Goal: Information Seeking & Learning: Understand process/instructions

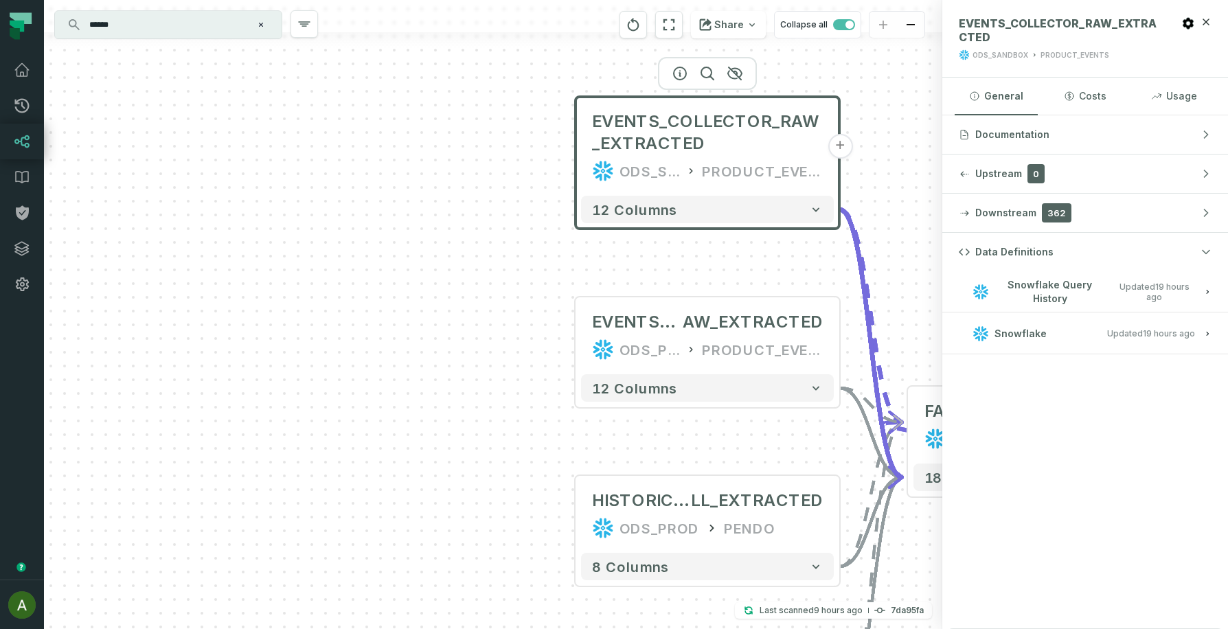
click at [120, 32] on input "******" at bounding box center [167, 25] width 172 height 22
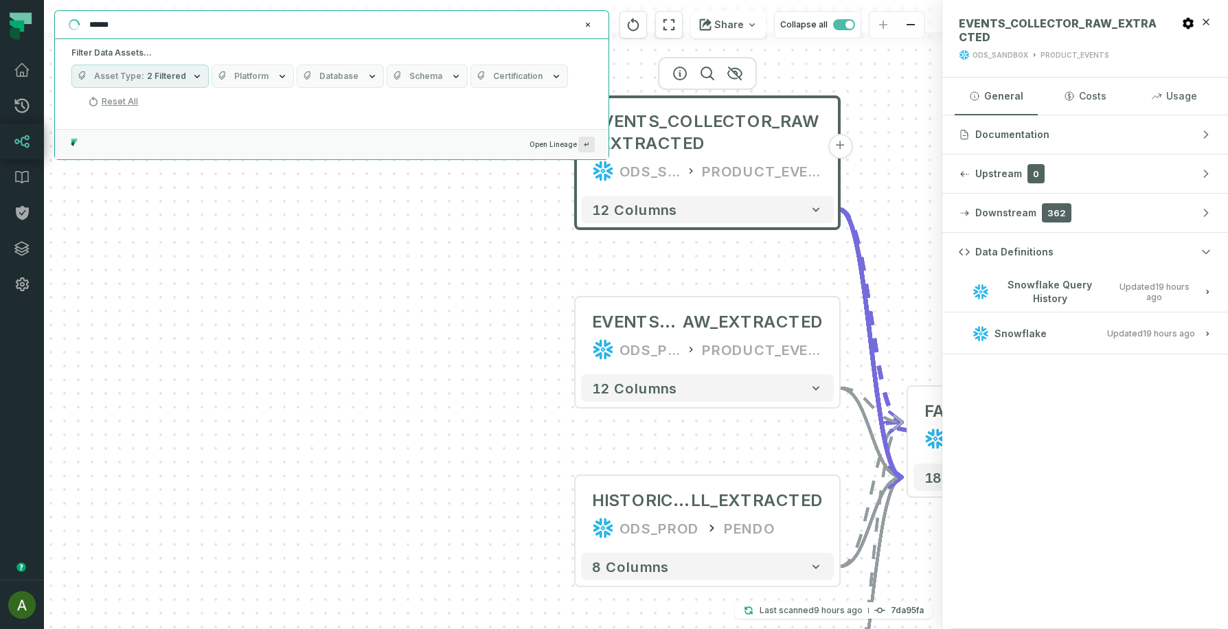
click at [120, 32] on input "******" at bounding box center [330, 25] width 499 height 22
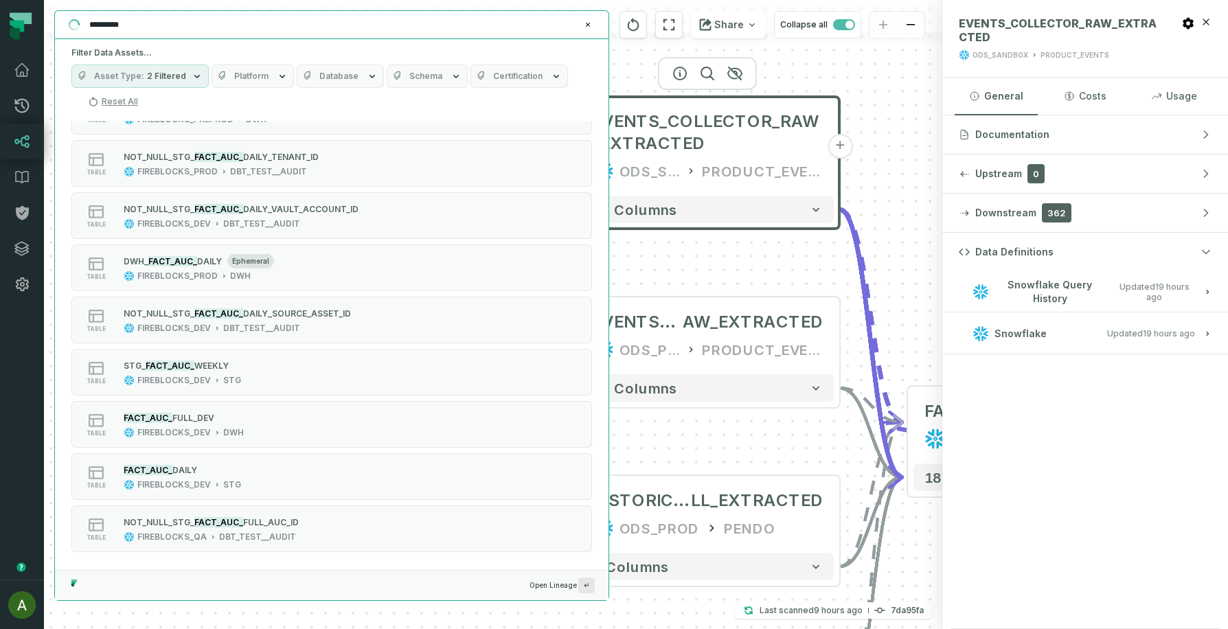
scroll to position [3134, 0]
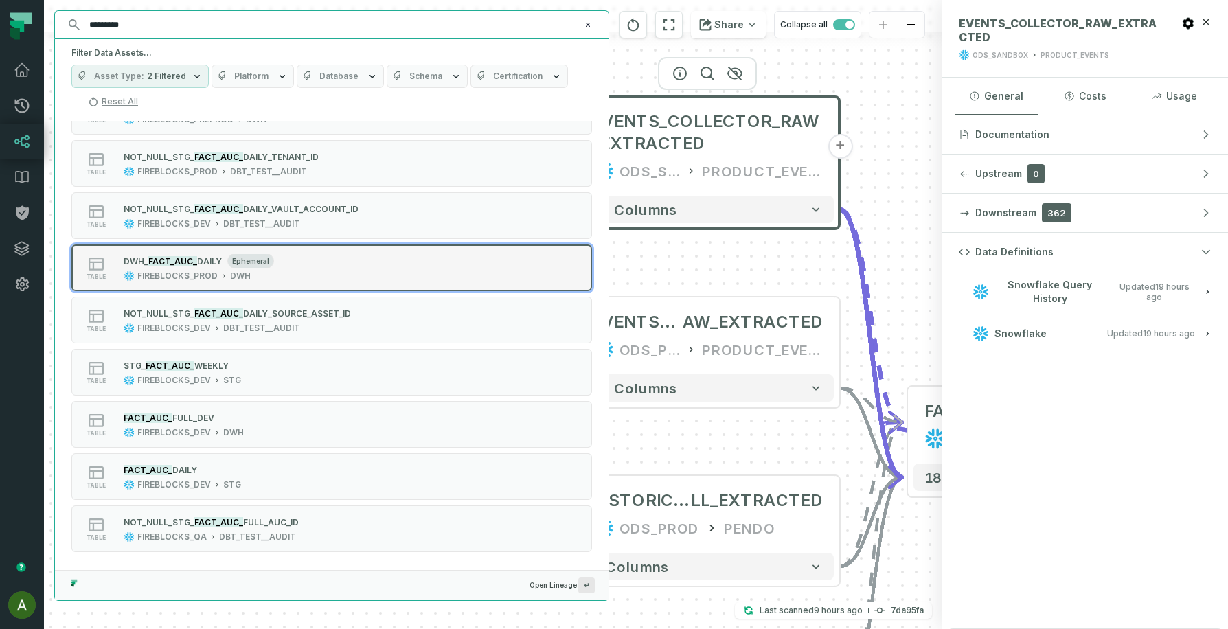
type input "*********"
click at [351, 265] on div "table D WH_ FACT_AUC_ DAILY ephemeral FIREBLOCKS_PROD DWH" at bounding box center [246, 267] width 344 height 27
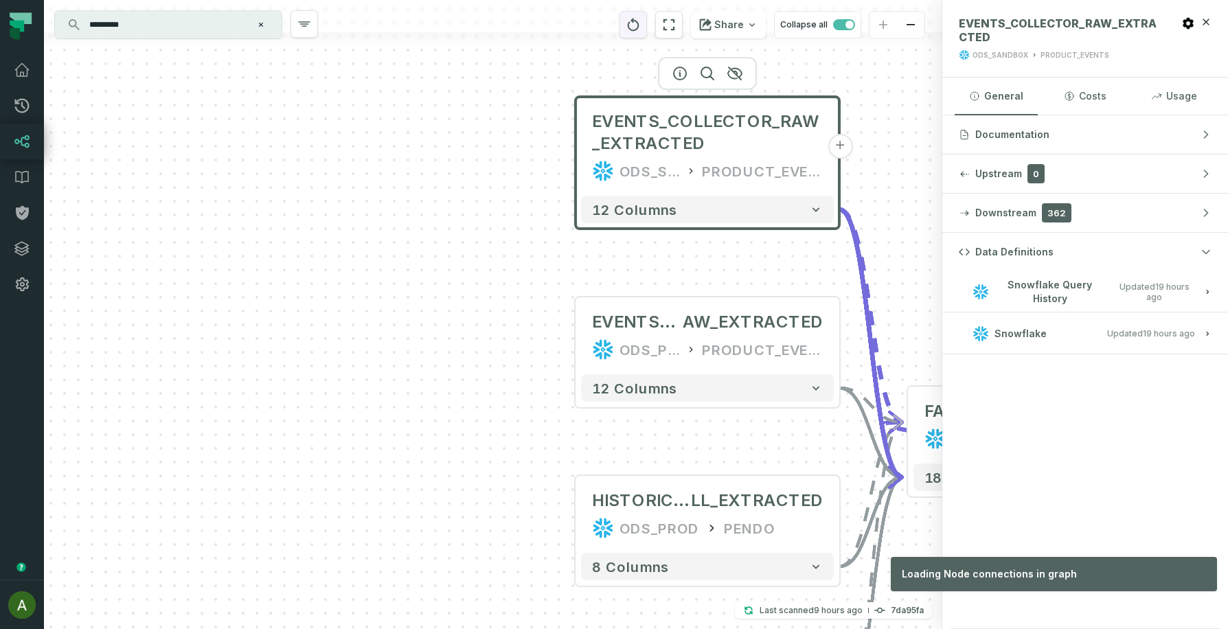
click at [641, 23] on icon "reset" at bounding box center [633, 24] width 15 height 16
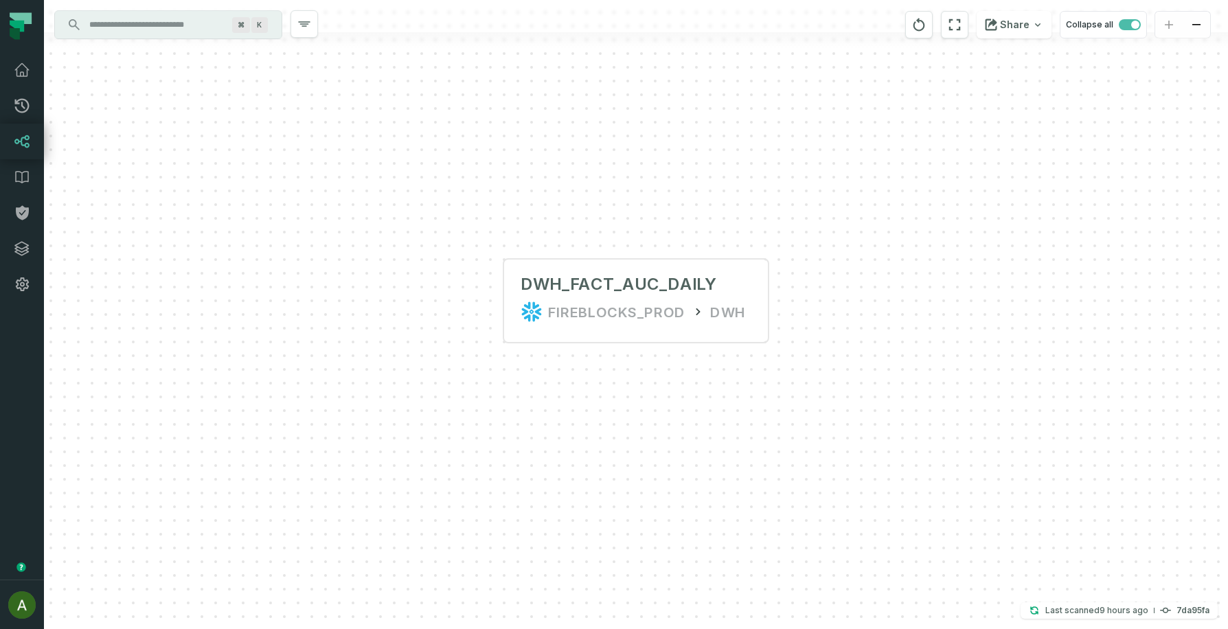
click at [172, 28] on input "Discovery Provider cmdk menu" at bounding box center [156, 25] width 150 height 22
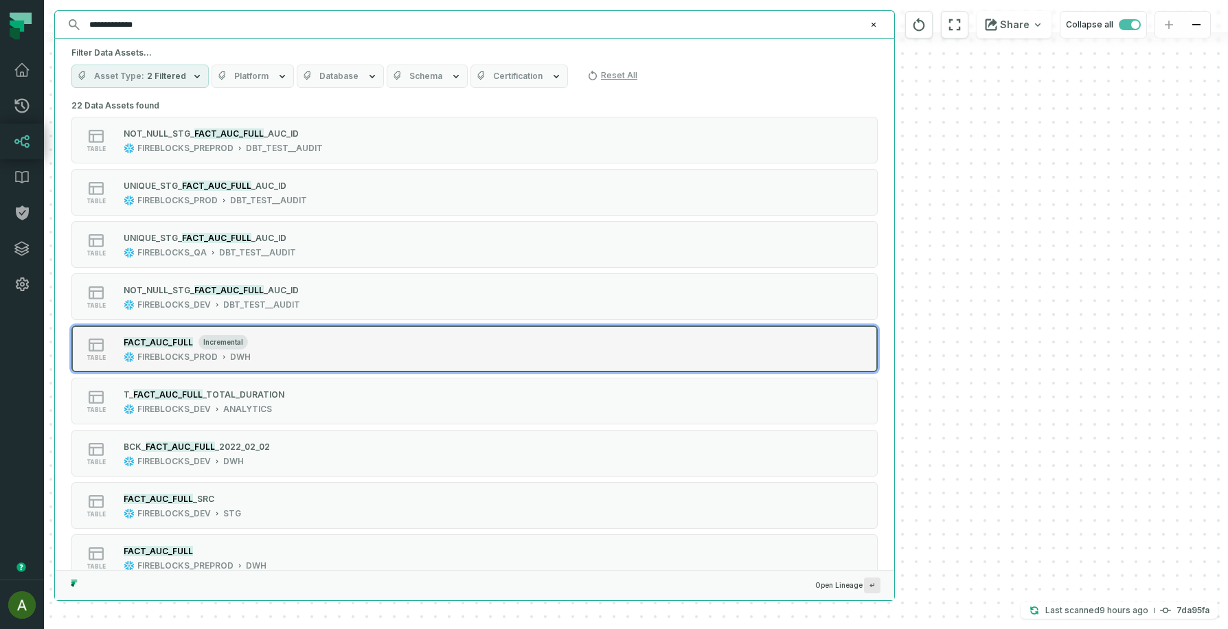
type input "**********"
click at [421, 357] on button "table FACT_AUC_FULL incremental FIREBLOCKS_PROD DWH" at bounding box center [474, 349] width 807 height 47
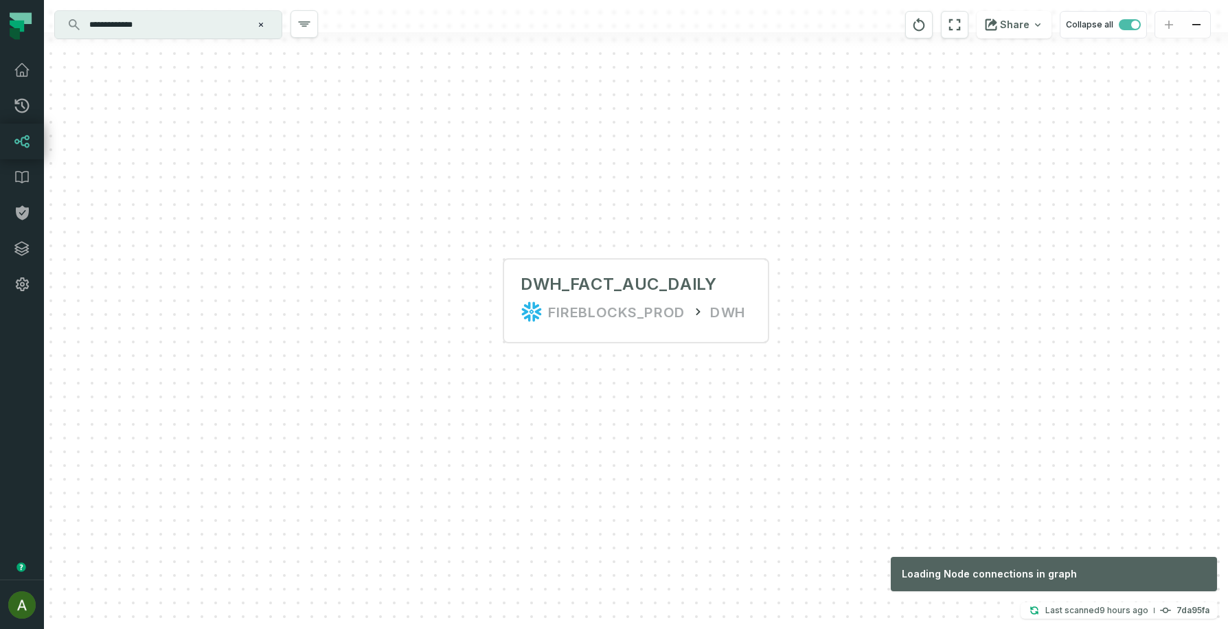
click at [998, 347] on div "DWH_FACT_AUC_DAILY FIREBLOCKS_PROD DWH" at bounding box center [636, 314] width 1184 height 629
click at [576, 288] on div "DWH_FACT_AUC_DAILY" at bounding box center [619, 284] width 196 height 22
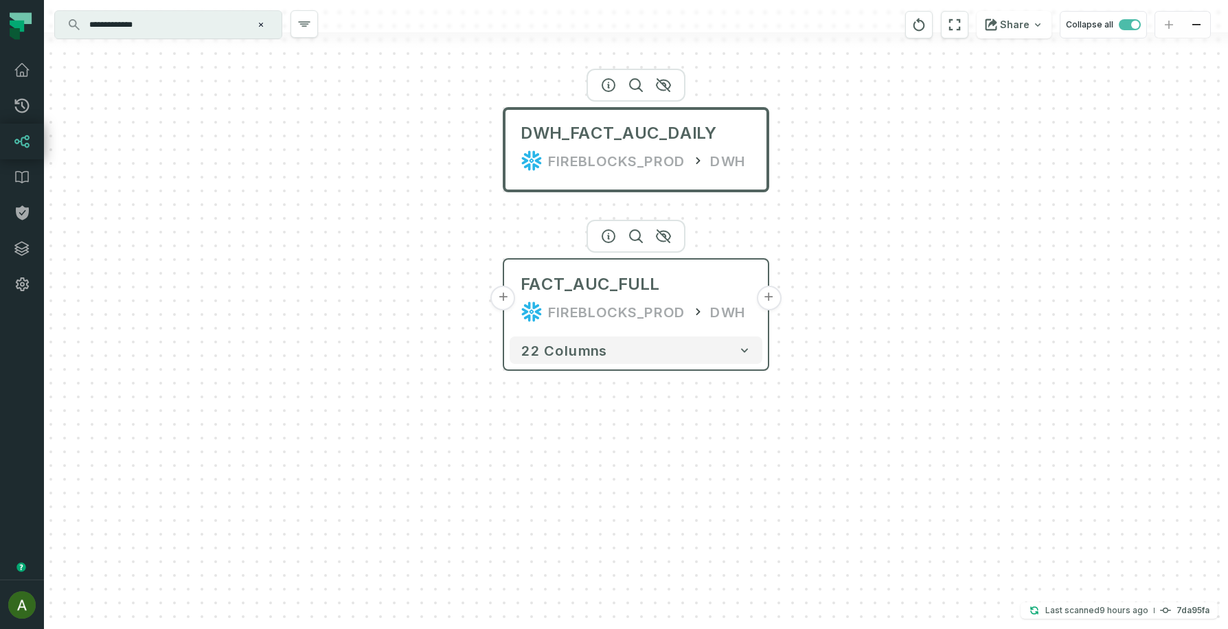
click at [506, 300] on button "+" at bounding box center [503, 298] width 25 height 25
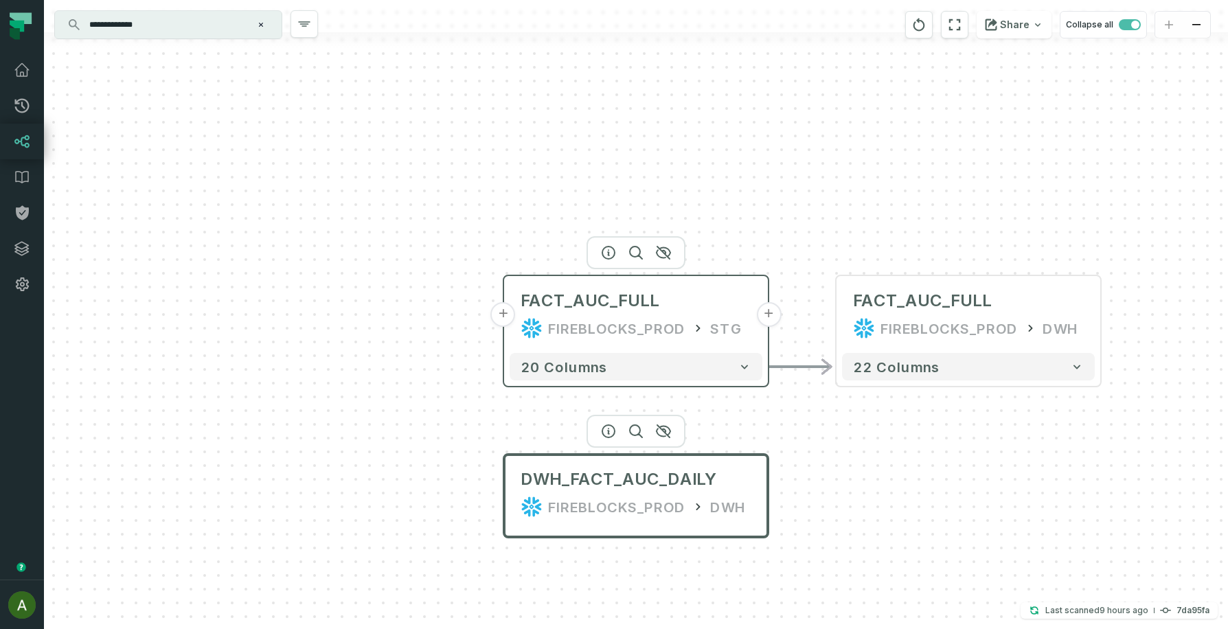
click at [502, 315] on button "+" at bounding box center [503, 314] width 25 height 25
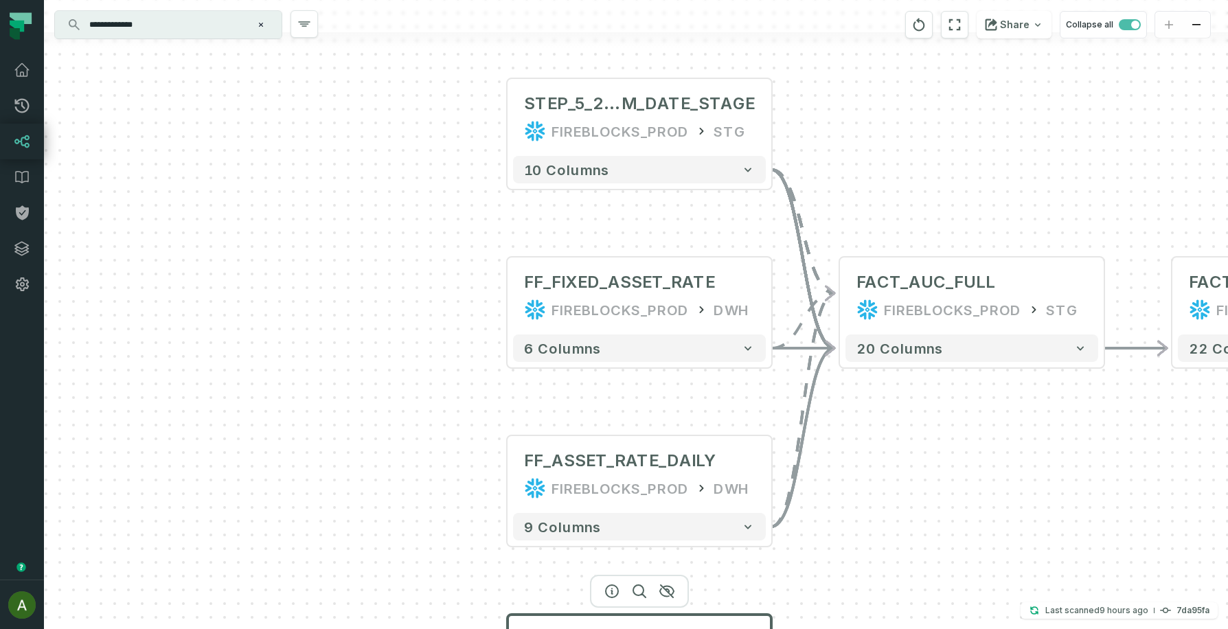
drag, startPoint x: 452, startPoint y: 361, endPoint x: 455, endPoint y: 309, distance: 51.6
click at [455, 309] on div "+ STEP_5_2_AUC_MAX_HISTORY_JOIN_TO_DI M_DATE_STAGE FIREBLOCKS_PROD STG - 10 col…" at bounding box center [636, 314] width 1184 height 629
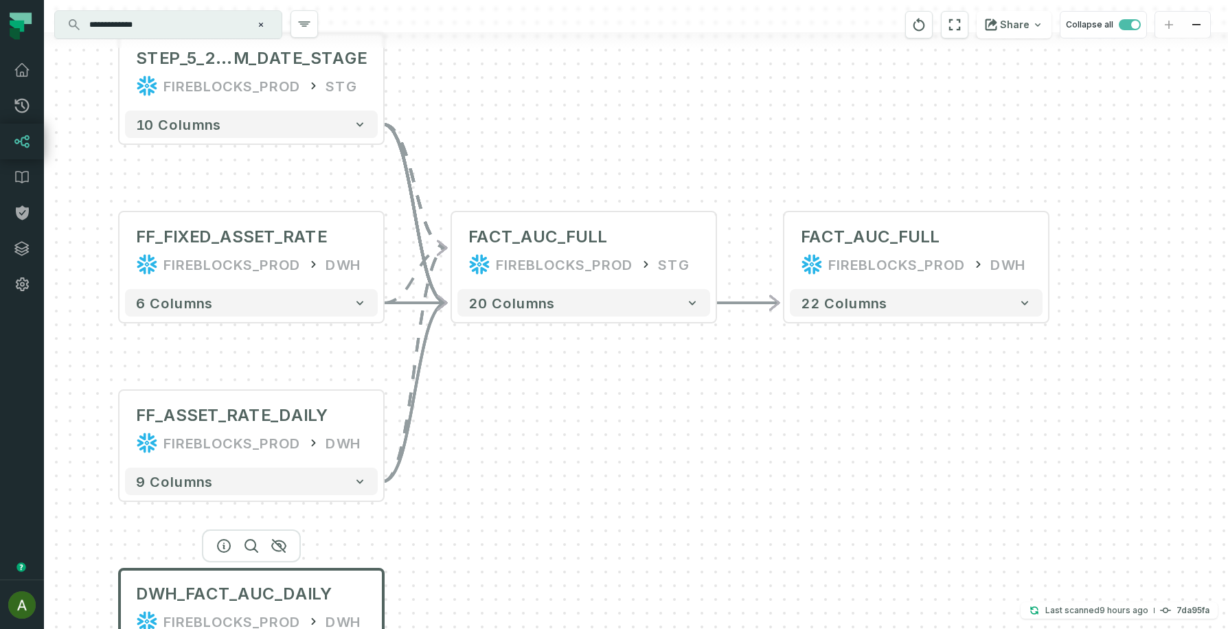
drag, startPoint x: 1112, startPoint y: 420, endPoint x: 691, endPoint y: 368, distance: 424.3
click at [691, 369] on div "+ STEP_5_2_AUC_MAX_HISTORY_JOIN_TO_DI M_DATE_STAGE FIREBLOCKS_PROD STG - 10 col…" at bounding box center [636, 314] width 1184 height 629
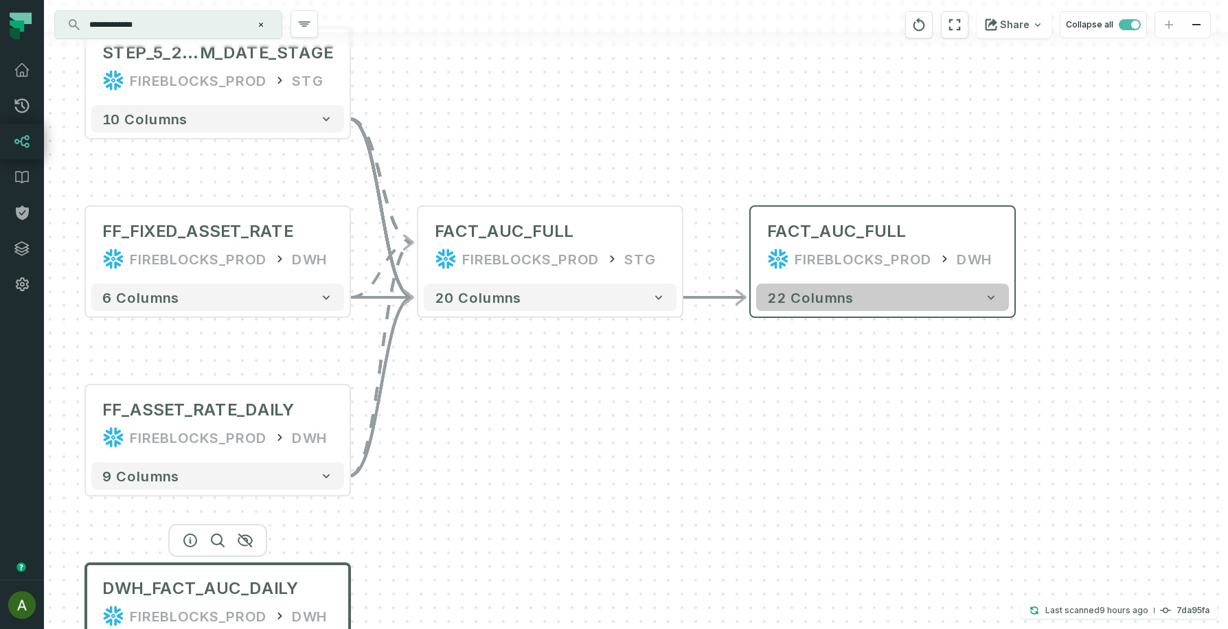
click at [962, 301] on button "22 columns" at bounding box center [882, 297] width 253 height 27
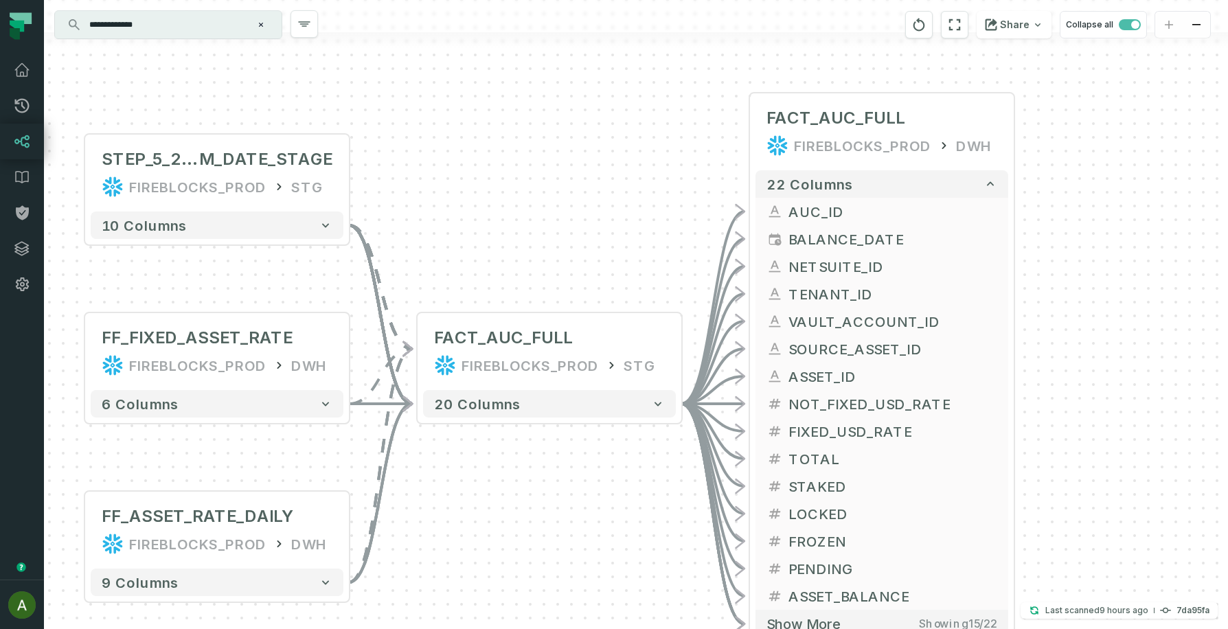
drag, startPoint x: 1089, startPoint y: 342, endPoint x: 1089, endPoint y: 228, distance: 114.0
click at [1089, 228] on div "+ STEP_5_2_AUC_MAX_HISTORY_JOIN_TO_DI M_DATE_STAGE FIREBLOCKS_PROD STG - 10 col…" at bounding box center [636, 314] width 1184 height 629
click at [420, 351] on button "-" at bounding box center [417, 351] width 25 height 25
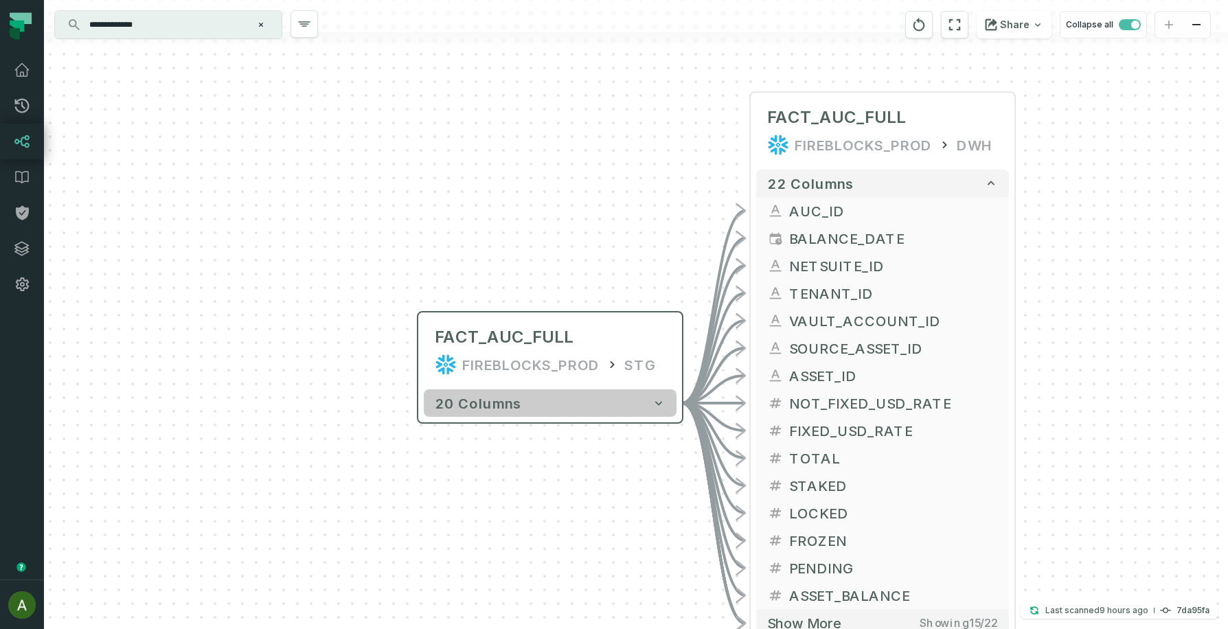
click at [642, 416] on button "20 columns" at bounding box center [550, 403] width 253 height 27
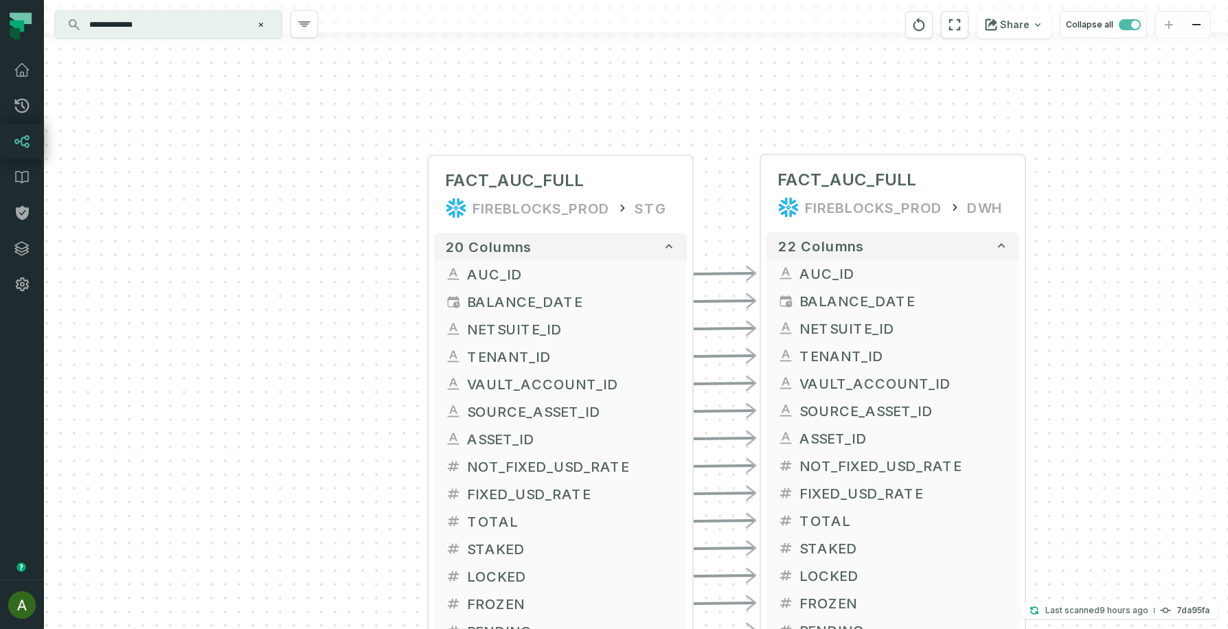
drag, startPoint x: 701, startPoint y: 330, endPoint x: 714, endPoint y: 163, distance: 168.1
click at [714, 163] on div "+ FACT_AUC_FULL FIREBLOCKS_PROD STG + 20 columns + AUC_ID + + BALANCE_DATE + + …" at bounding box center [636, 314] width 1184 height 629
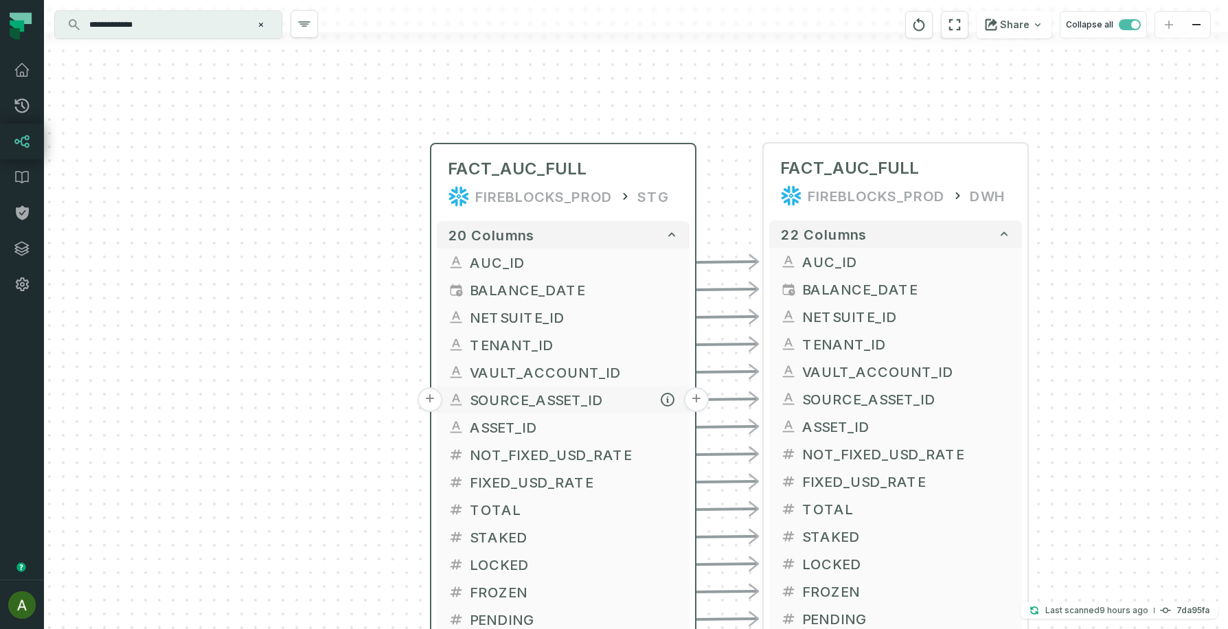
click at [431, 396] on button "+" at bounding box center [430, 399] width 25 height 25
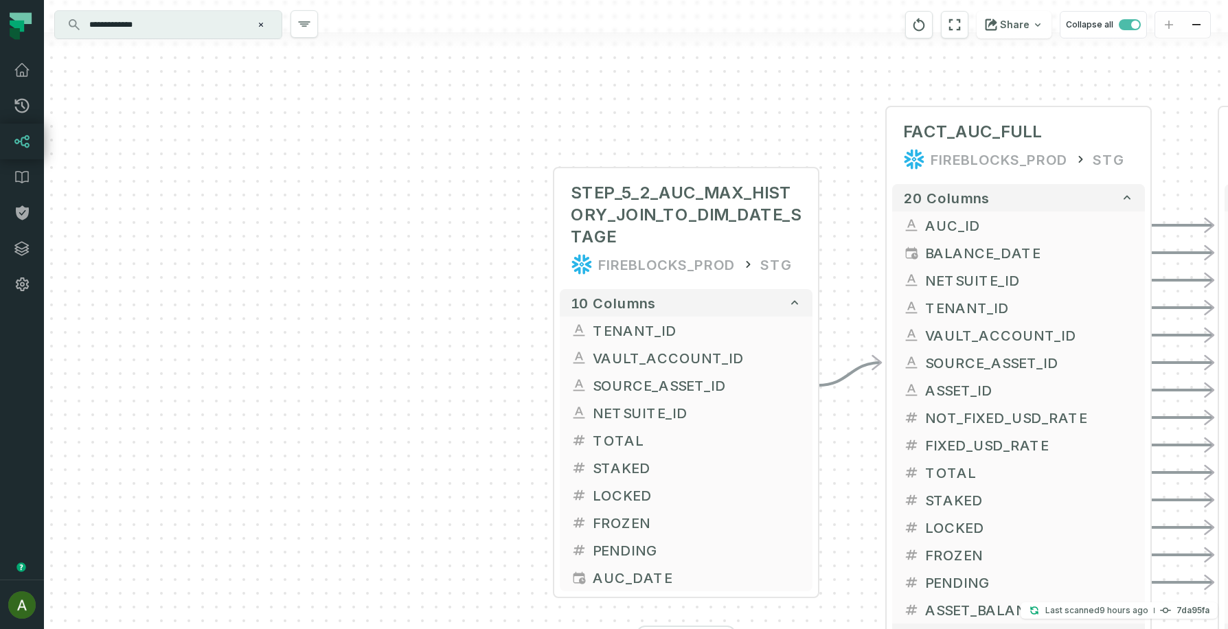
drag, startPoint x: 414, startPoint y: 416, endPoint x: 465, endPoint y: 312, distance: 115.5
click at [465, 312] on div "+ STEP_5_2_AUC_MAX_HISTORY_JOIN_TO_DIM_DATE_STAGE FIREBLOCKS_PROD STG + 10 colu…" at bounding box center [636, 314] width 1184 height 629
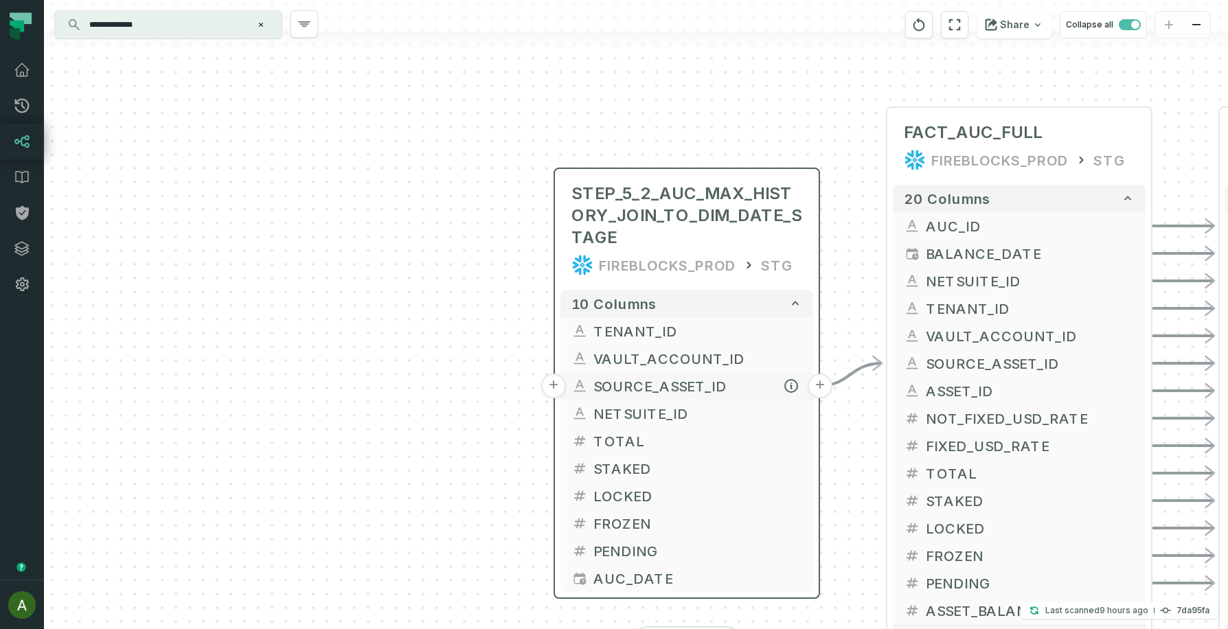
click at [551, 385] on button "+" at bounding box center [553, 386] width 25 height 25
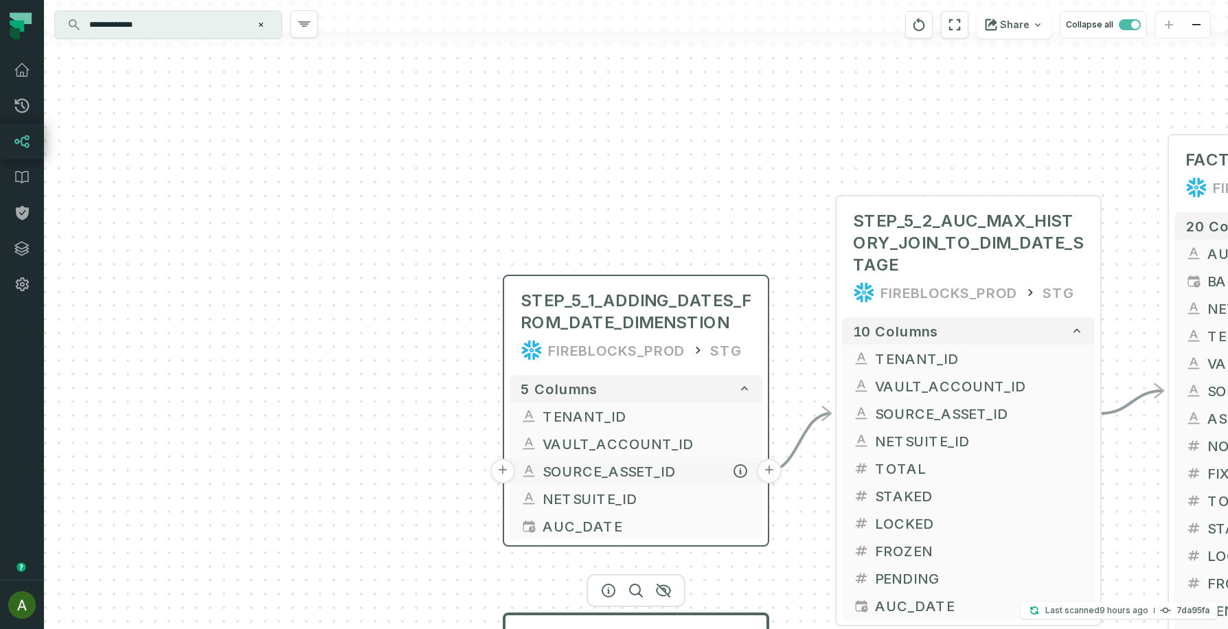
click at [506, 471] on button "+" at bounding box center [503, 471] width 25 height 25
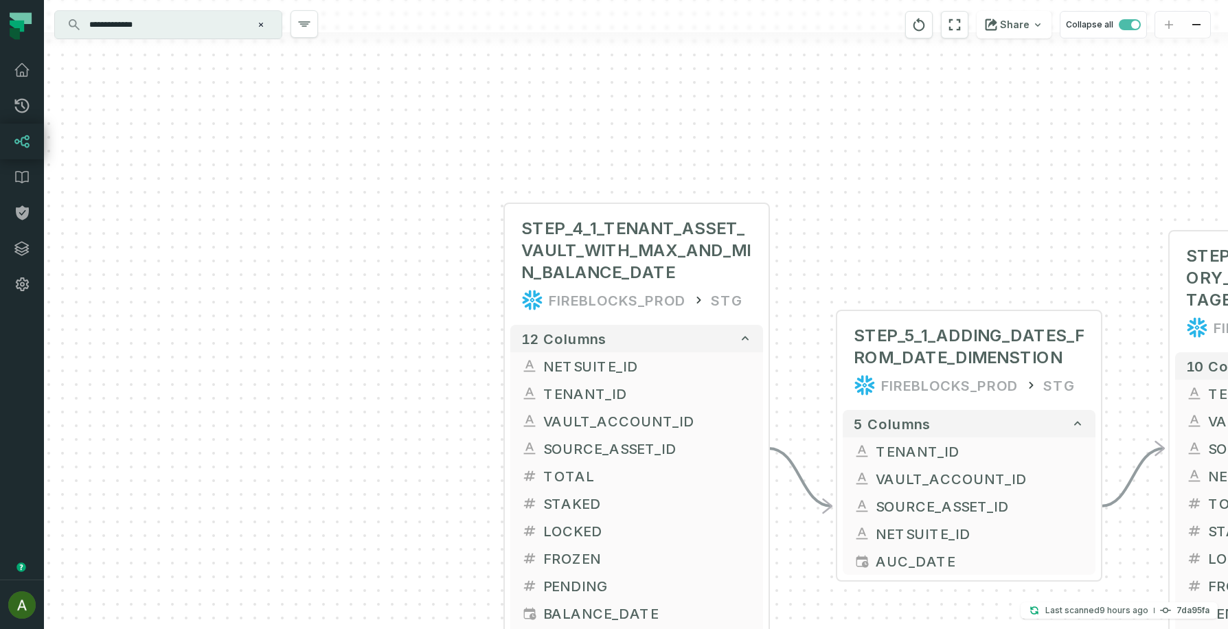
drag, startPoint x: 424, startPoint y: 475, endPoint x: 425, endPoint y: 396, distance: 79.7
click at [425, 396] on div "+ STEP_4_1_TENANT_ASSET_VAULT_WITH_MAX_AND_MIN_BALANCE_DATE FIREBLOCKS_PROD STG…" at bounding box center [636, 314] width 1184 height 629
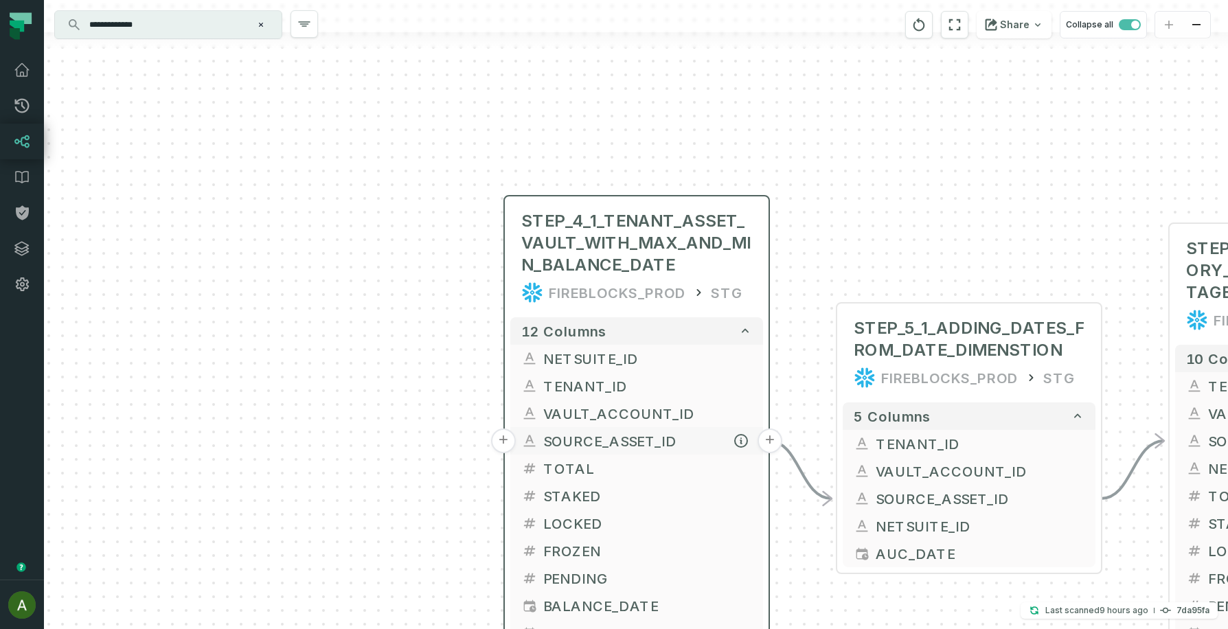
click at [499, 440] on button "+" at bounding box center [503, 441] width 25 height 25
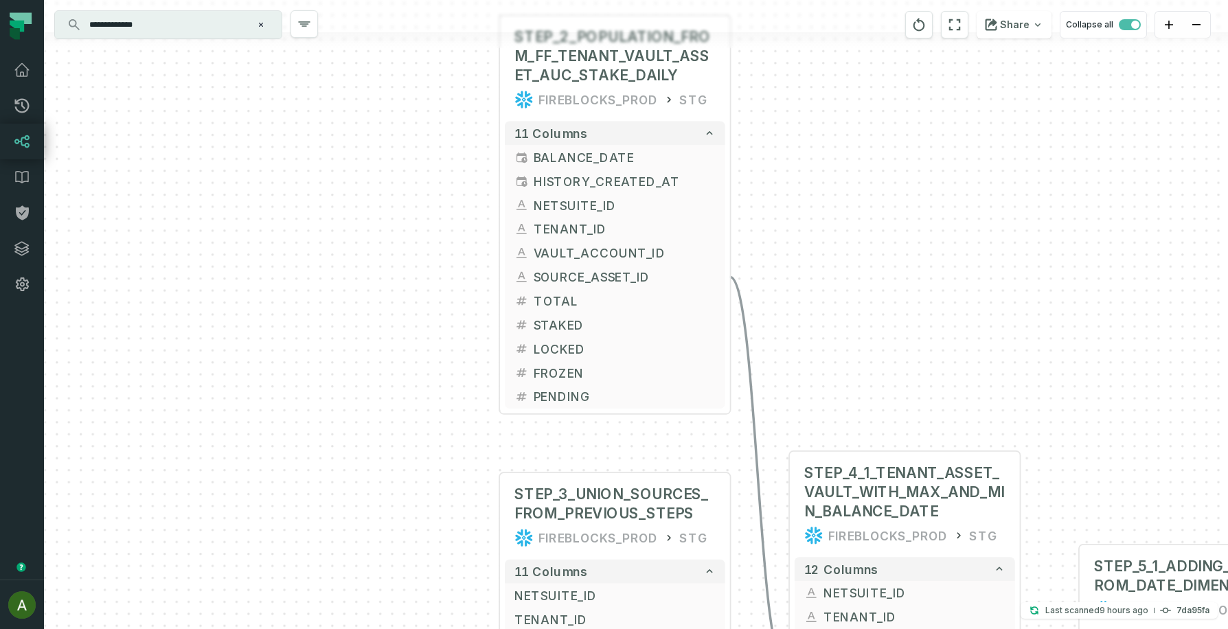
drag, startPoint x: 407, startPoint y: 470, endPoint x: 432, endPoint y: 271, distance: 200.8
click at [432, 271] on div "+ STEP_2_POPULATION_FROM_FF_TENANT_VAULT_ASSET_AUC_STAKE_DAILY FIREBLOCKS_PROD …" at bounding box center [636, 314] width 1184 height 629
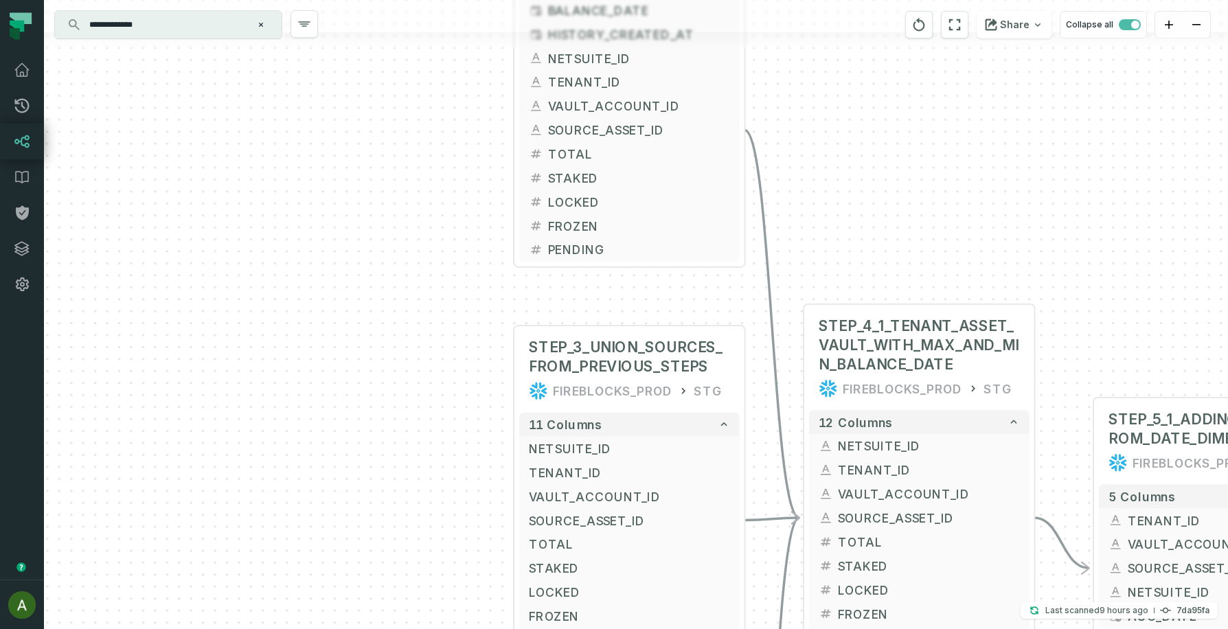
drag, startPoint x: 432, startPoint y: 271, endPoint x: 448, endPoint y: 34, distance: 237.5
click at [447, 39] on div "+ STEP_2_POPULATION_FROM_FF_TENANT_VAULT_ASSET_AUC_STAKE_DAILY FIREBLOCKS_PROD …" at bounding box center [636, 314] width 1184 height 629
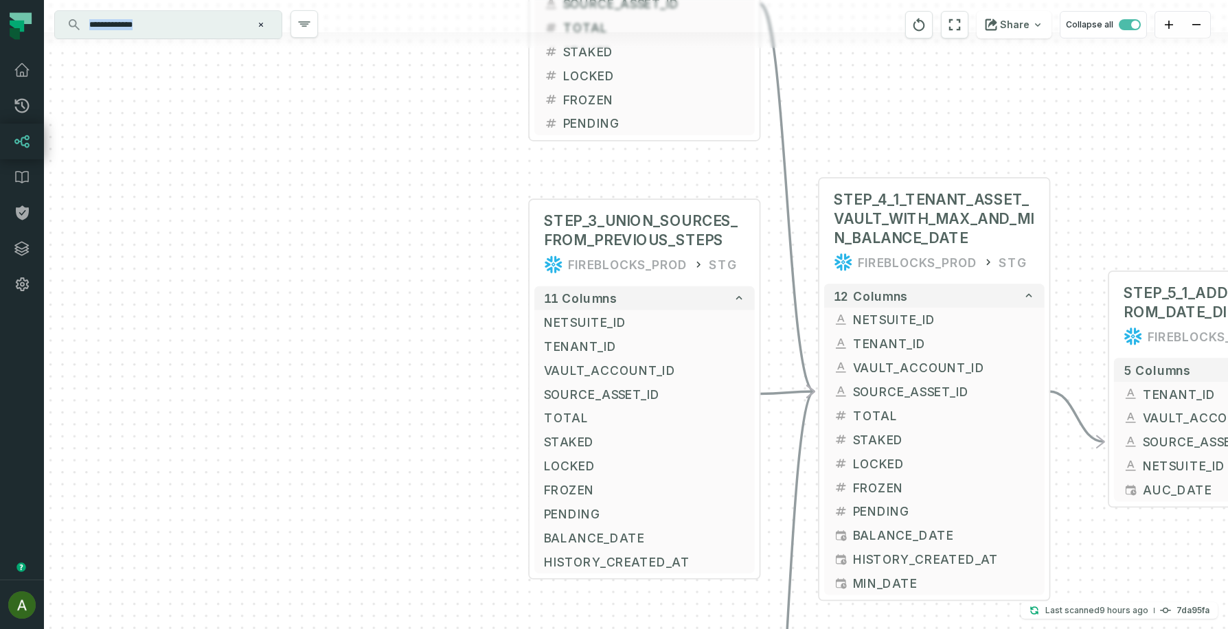
drag, startPoint x: 448, startPoint y: 34, endPoint x: 450, endPoint y: 135, distance: 101.0
click at [450, 135] on div "+ STEP_2_POPULATION_FROM_FF_TENANT_VAULT_ASSET_AUC_STAKE_DAILY FIREBLOCKS_PROD …" at bounding box center [636, 314] width 1184 height 629
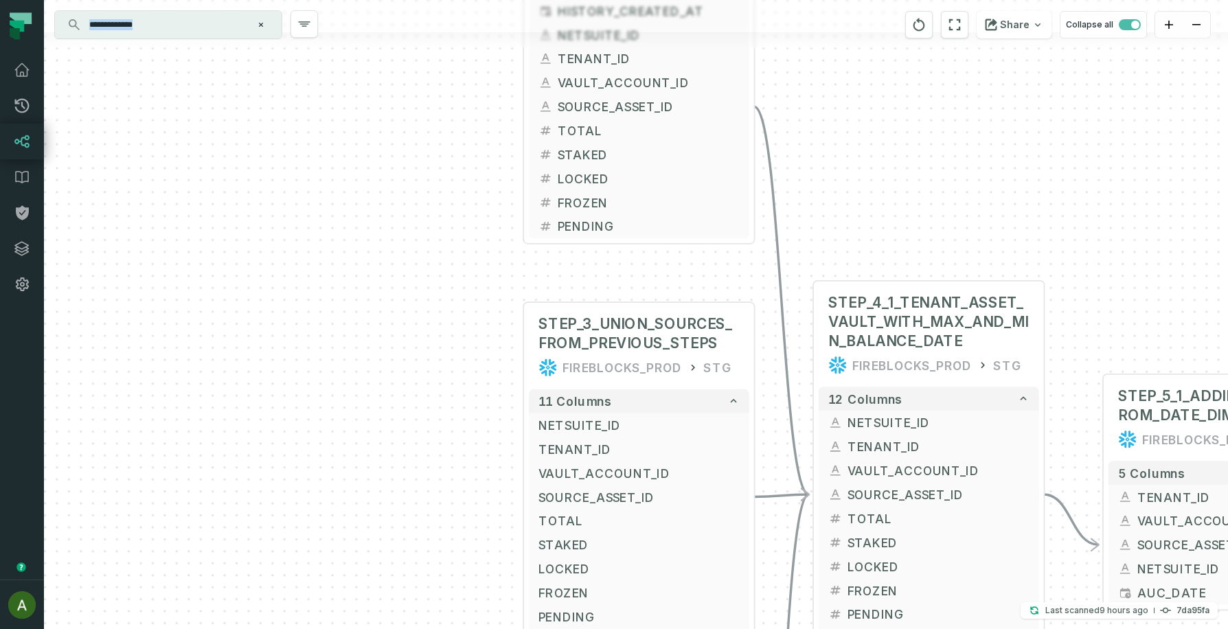
drag, startPoint x: 446, startPoint y: 167, endPoint x: 428, endPoint y: 336, distance: 169.9
click at [428, 334] on div "+ STEP_2_POPULATION_FROM_FF_TENANT_VAULT_ASSET_AUC_STAKE_DAILY FIREBLOCKS_PROD …" at bounding box center [636, 314] width 1184 height 629
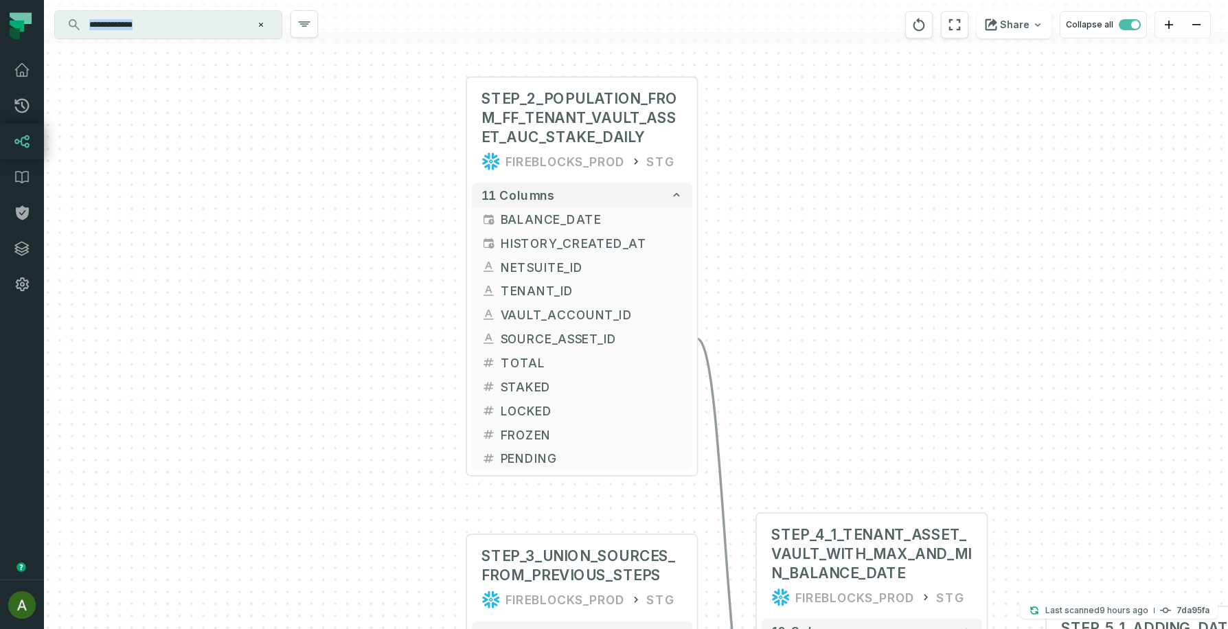
drag, startPoint x: 420, startPoint y: 399, endPoint x: 376, endPoint y: 565, distance: 171.3
click at [376, 565] on div "+ STEP_2_POPULATION_FROM_FF_TENANT_VAULT_ASSET_AUC_STAKE_DAILY FIREBLOCKS_PROD …" at bounding box center [636, 314] width 1184 height 629
click at [465, 338] on button "+" at bounding box center [465, 338] width 21 height 21
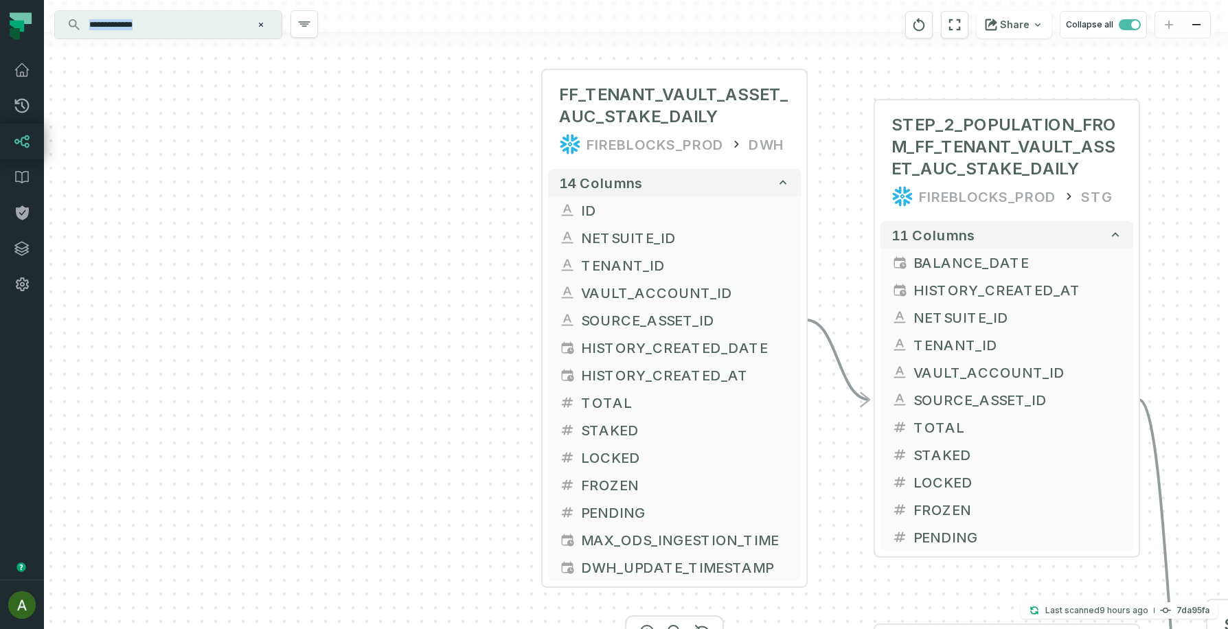
drag, startPoint x: 433, startPoint y: 407, endPoint x: 473, endPoint y: 187, distance: 223.6
click at [473, 187] on div "+ FF_TENANT_VAULT_ASSET_AUC_STAKE_DAILY FIREBLOCKS_PROD DWH + 14 columns + ID +…" at bounding box center [636, 314] width 1184 height 629
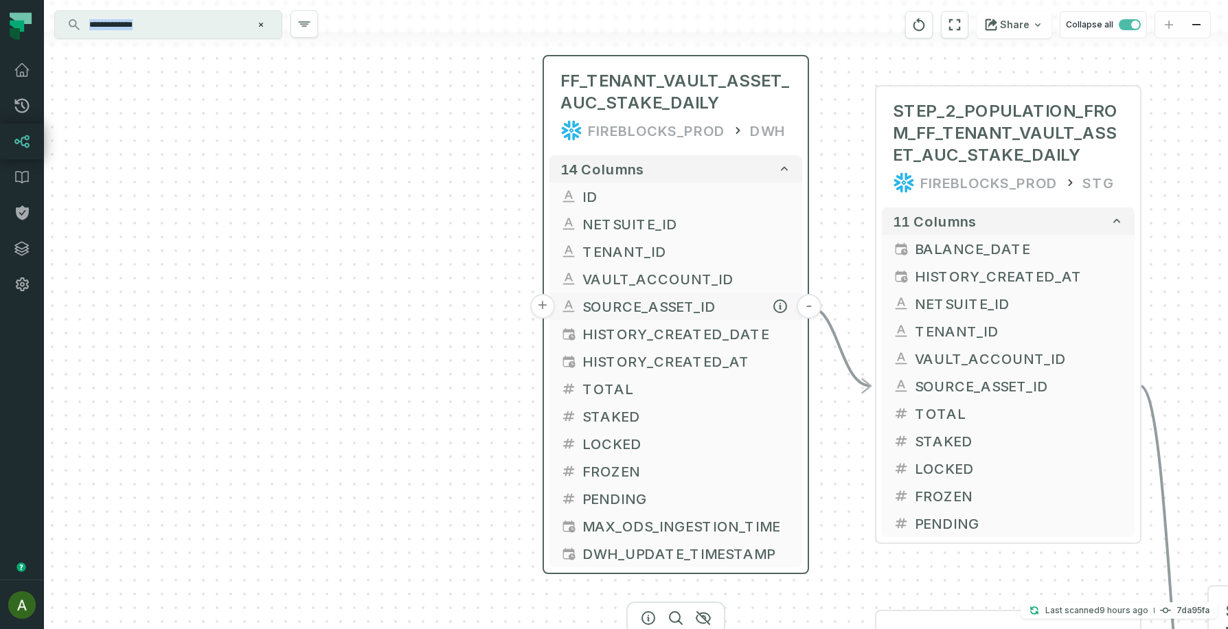
click at [548, 303] on button "+" at bounding box center [542, 306] width 25 height 25
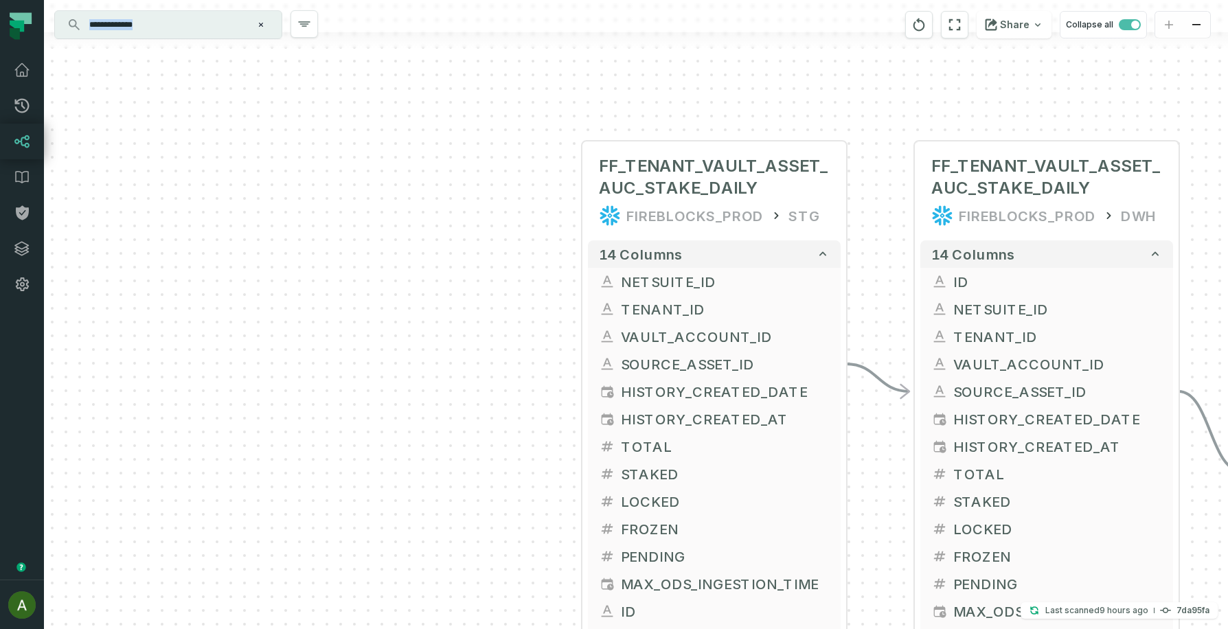
drag, startPoint x: 424, startPoint y: 380, endPoint x: 502, endPoint y: 245, distance: 155.8
click at [502, 245] on div "+ FF_TENANT_VAULT_ASSET_AUC_STAKE_DAILY FIREBLOCKS_PROD STG + 14 columns + NETS…" at bounding box center [636, 314] width 1184 height 629
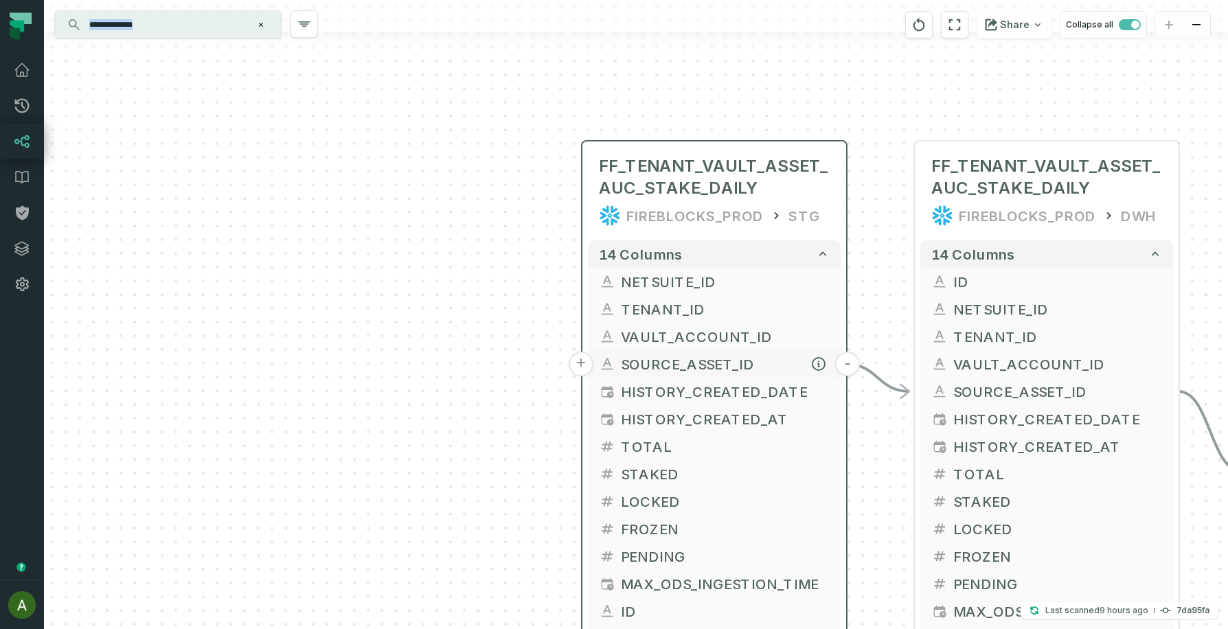
click at [586, 364] on button "+" at bounding box center [581, 364] width 25 height 25
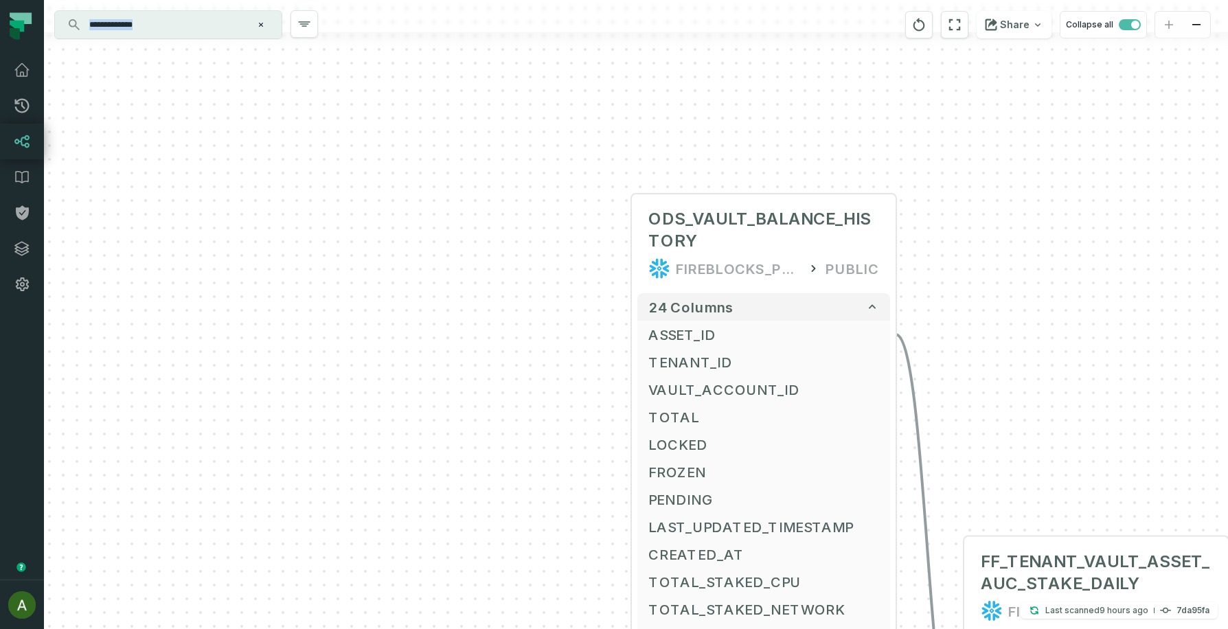
drag, startPoint x: 370, startPoint y: 458, endPoint x: 497, endPoint y: 403, distance: 137.8
click at [497, 403] on div "+ ODS_VAULT_BALANCE_HISTORY FIREBLOCKS_PROD PUBLIC + 24 columns + ASSET_ID + + …" at bounding box center [636, 314] width 1184 height 629
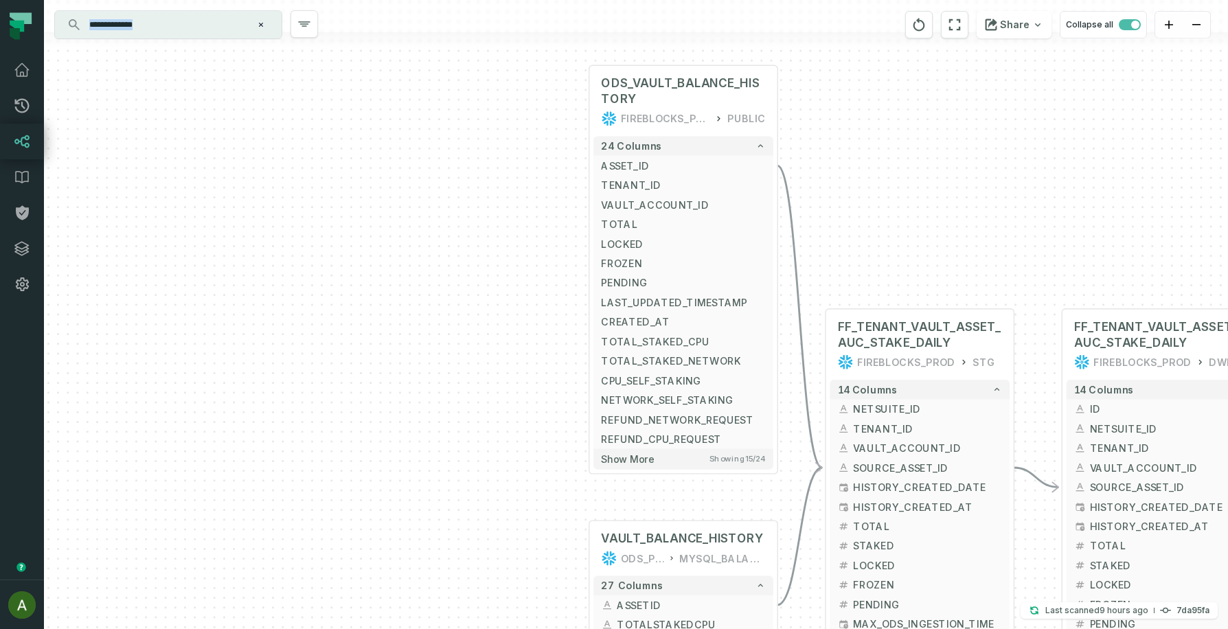
drag, startPoint x: 496, startPoint y: 405, endPoint x: 497, endPoint y: 225, distance: 180.0
click at [497, 225] on div "+ ODS_VAULT_BALANCE_HISTORY FIREBLOCKS_PROD PUBLIC + 24 columns + ASSET_ID + + …" at bounding box center [636, 314] width 1184 height 629
